Goal: Transaction & Acquisition: Purchase product/service

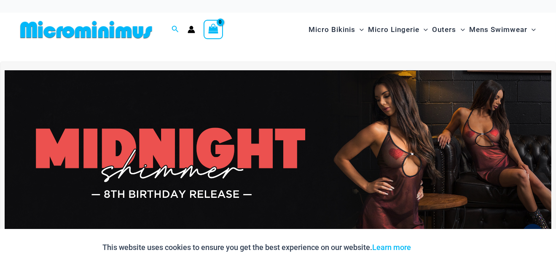
click at [390, 145] on img at bounding box center [278, 163] width 546 height 186
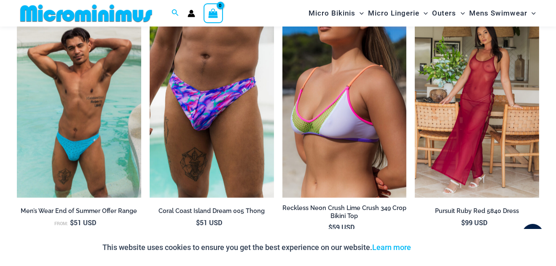
scroll to position [871, 0]
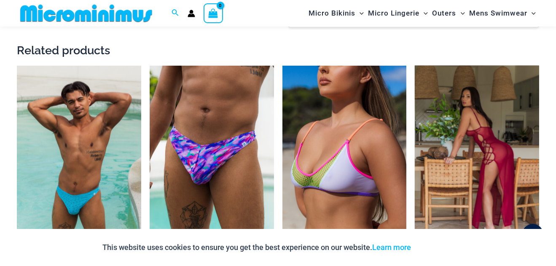
click at [484, 125] on img at bounding box center [477, 159] width 124 height 186
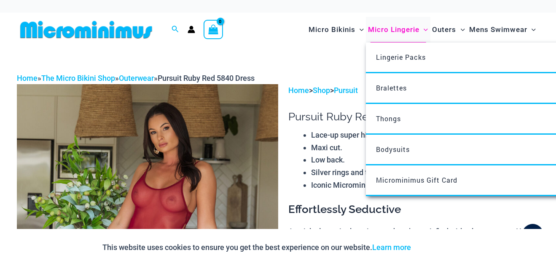
click at [386, 27] on span "Micro Lingerie" at bounding box center [393, 29] width 51 height 21
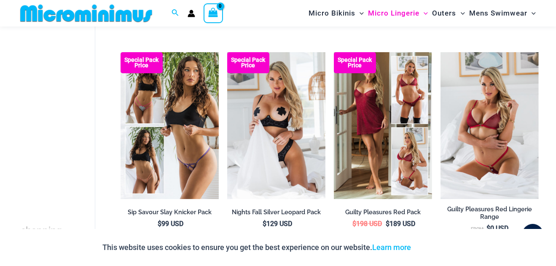
scroll to position [108, 0]
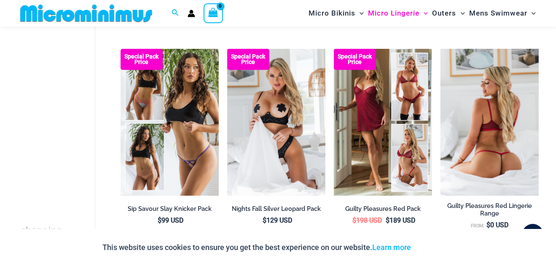
click at [478, 116] on img at bounding box center [489, 122] width 98 height 147
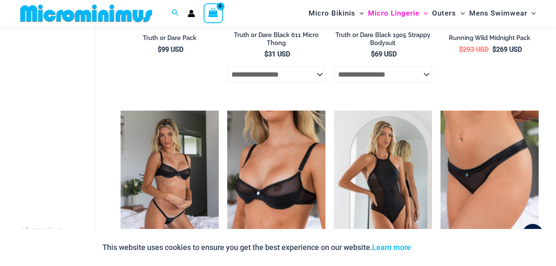
scroll to position [764, 0]
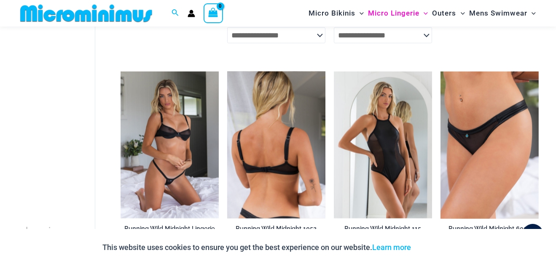
click at [271, 153] on img at bounding box center [276, 145] width 98 height 147
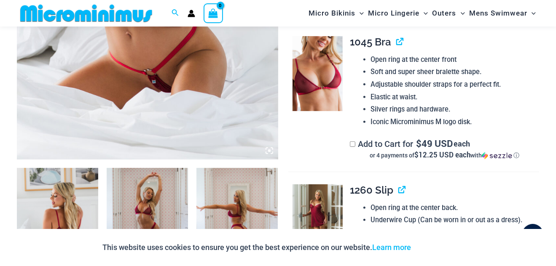
scroll to position [300, 0]
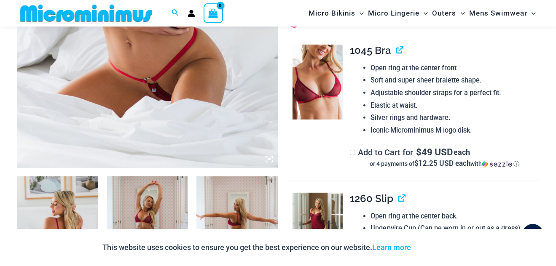
drag, startPoint x: 559, startPoint y: 17, endPoint x: 562, endPoint y: 43, distance: 26.8
click at [320, 75] on img at bounding box center [317, 82] width 50 height 75
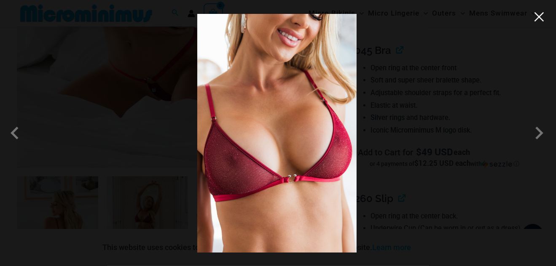
click at [541, 20] on button "Close" at bounding box center [539, 17] width 13 height 13
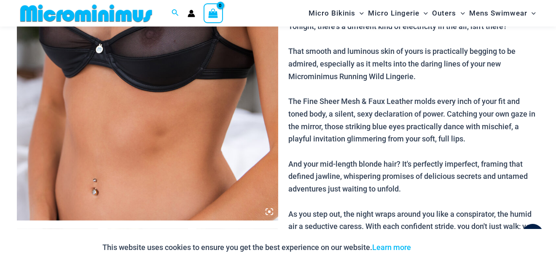
scroll to position [231, 0]
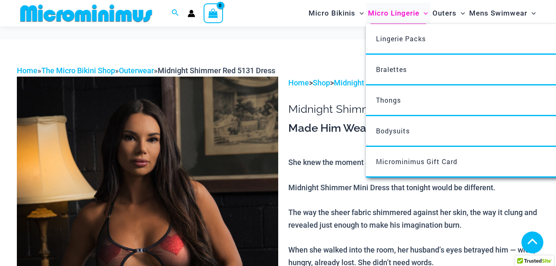
scroll to position [882, 0]
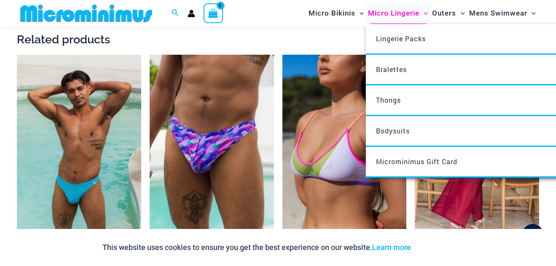
click at [395, 16] on span "Micro Lingerie" at bounding box center [393, 13] width 51 height 21
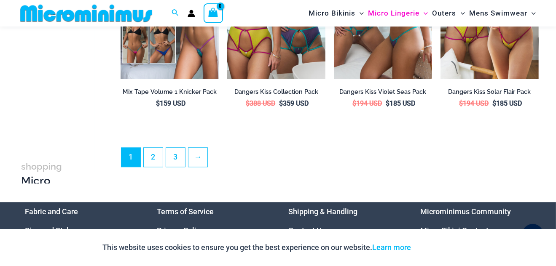
scroll to position [1851, 0]
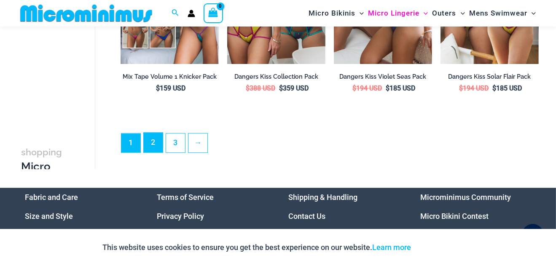
click at [151, 151] on link "2" at bounding box center [153, 143] width 19 height 20
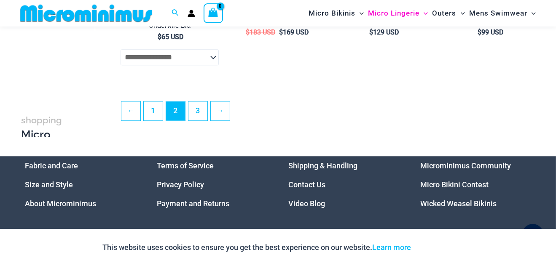
scroll to position [1873, 0]
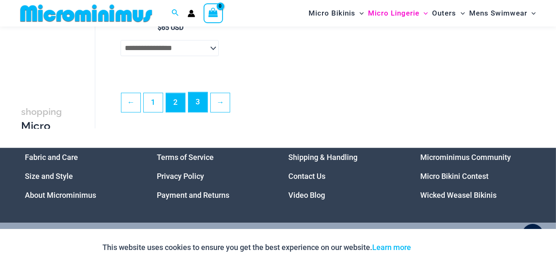
click at [194, 112] on link "3" at bounding box center [197, 102] width 19 height 20
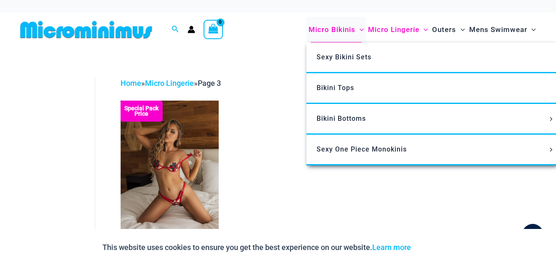
click at [334, 29] on span "Micro Bikinis" at bounding box center [331, 29] width 47 height 21
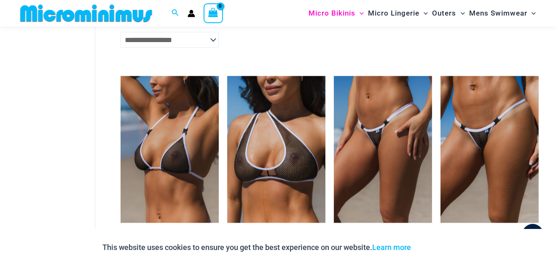
scroll to position [1178, 0]
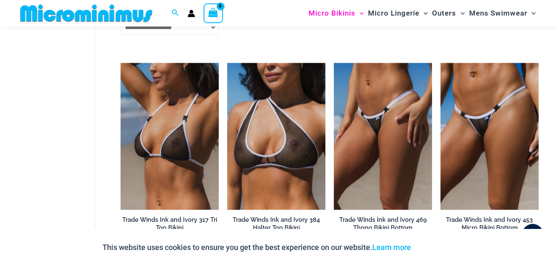
click at [555, 134] on html "Skip to content Search for: Search Search No products in the cart. No products …" at bounding box center [278, 36] width 556 height 2428
